Goal: Navigation & Orientation: Find specific page/section

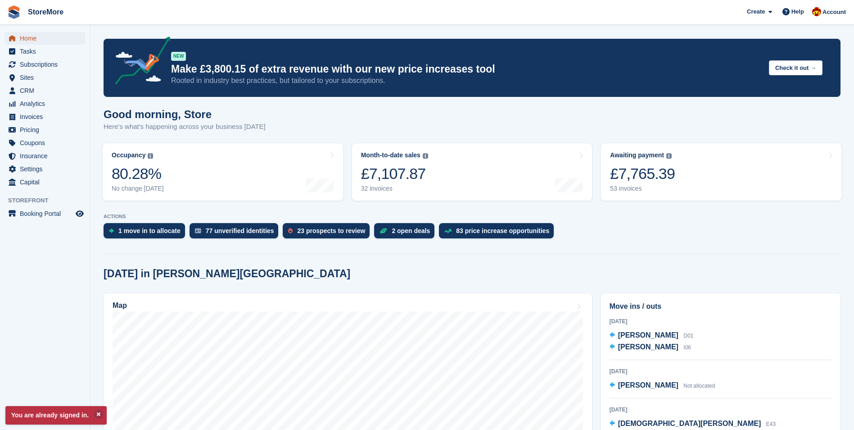
click at [36, 43] on span "Home" at bounding box center [47, 38] width 54 height 13
